Goal: Check status

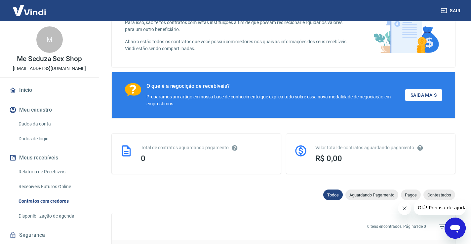
scroll to position [93, 0]
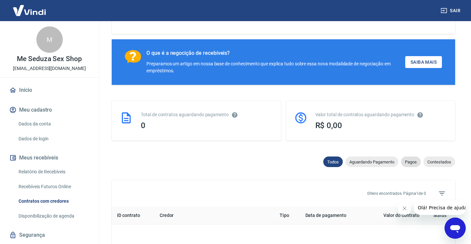
click at [408, 160] on span "Pagos" at bounding box center [411, 162] width 20 height 5
select select "paid"
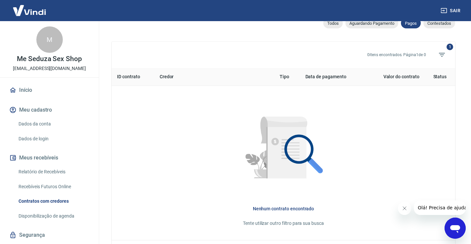
scroll to position [198, 0]
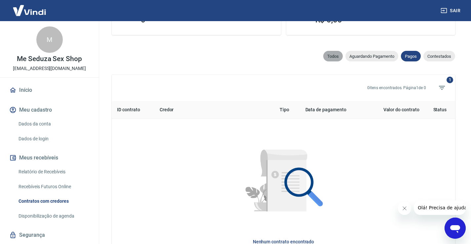
click at [324, 55] on span "Todos" at bounding box center [333, 56] width 20 height 5
select select
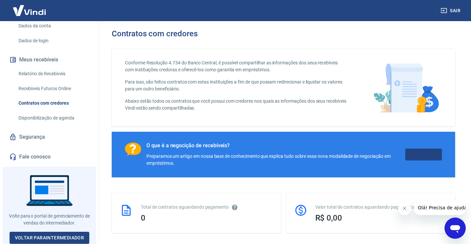
click at [426, 160] on link "Saiba Mais" at bounding box center [423, 155] width 37 height 12
